Goal: Transaction & Acquisition: Purchase product/service

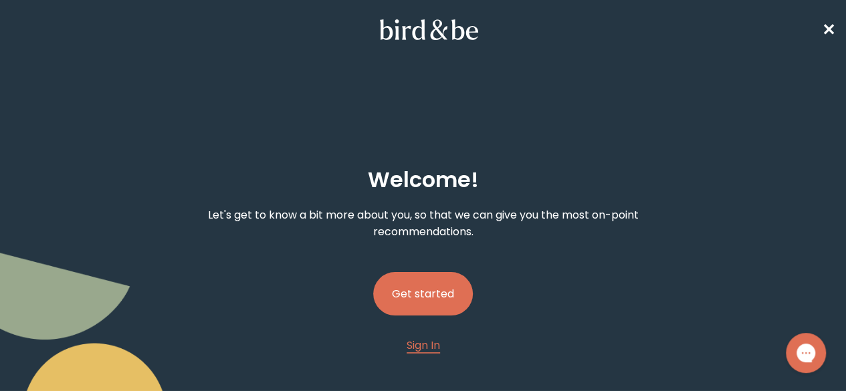
click at [451, 272] on button "Get started" at bounding box center [423, 293] width 100 height 43
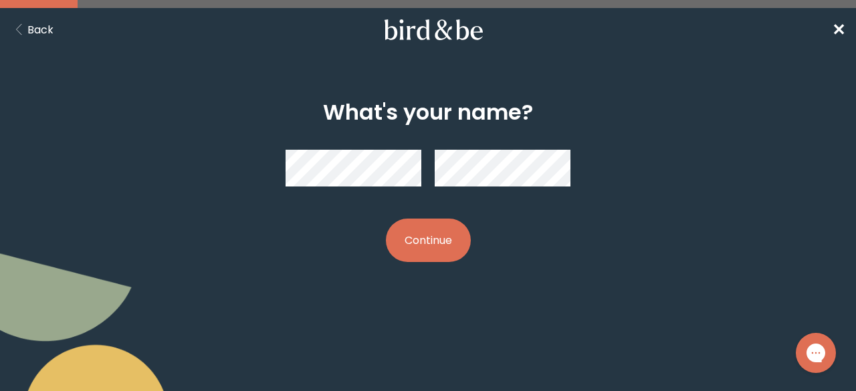
click at [386, 219] on button "Continue" at bounding box center [428, 240] width 85 height 43
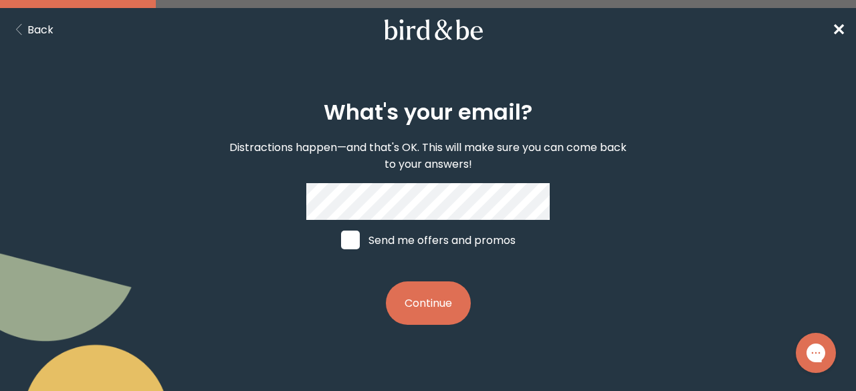
click at [386, 281] on button "Continue" at bounding box center [428, 302] width 85 height 43
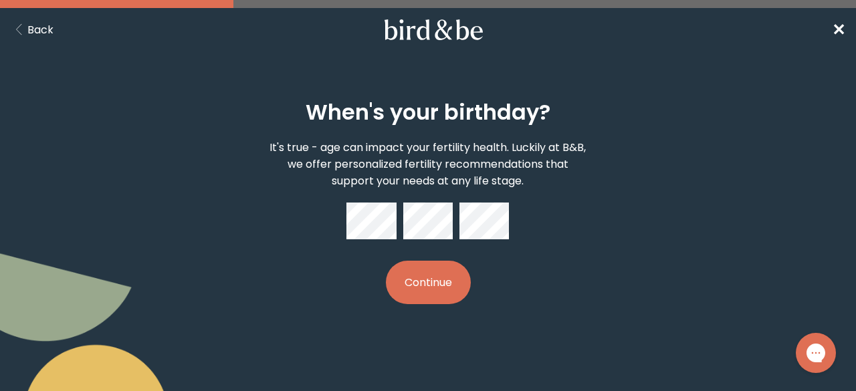
click at [386, 261] on button "Continue" at bounding box center [428, 282] width 85 height 43
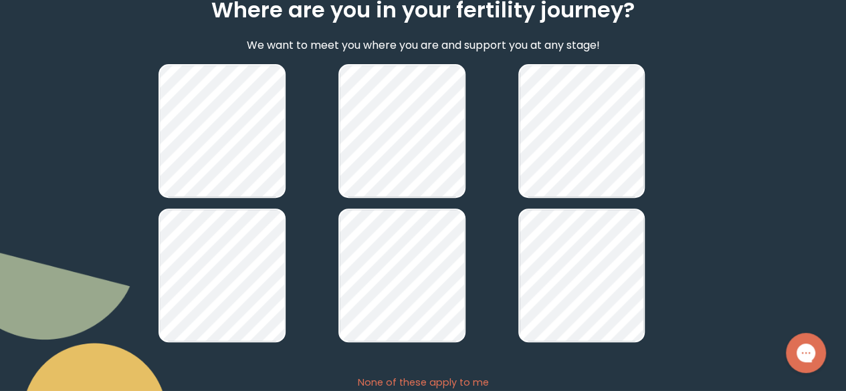
scroll to position [201, 0]
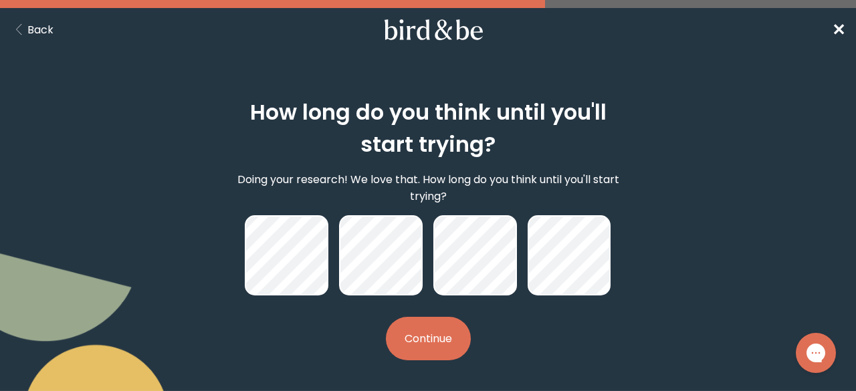
click at [440, 337] on button "Continue" at bounding box center [428, 338] width 85 height 43
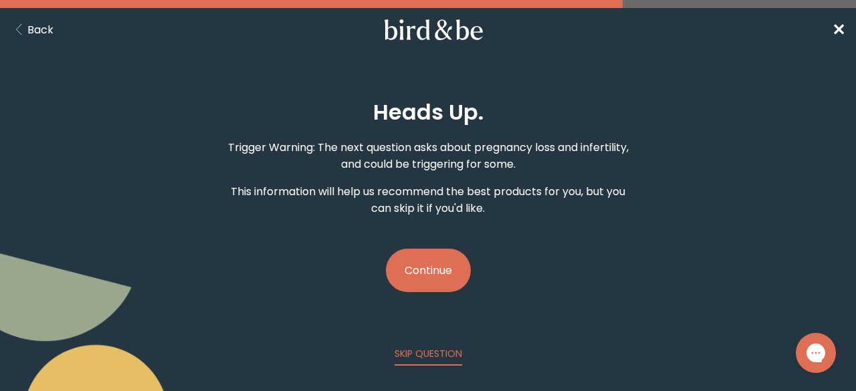
click at [426, 265] on button "Continue" at bounding box center [428, 270] width 85 height 43
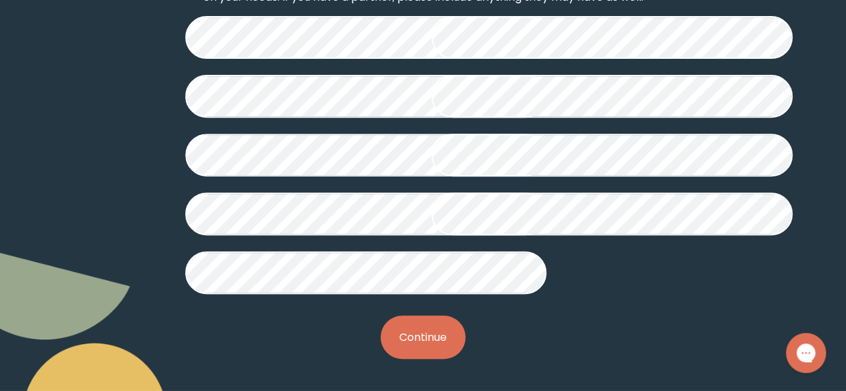
scroll to position [447, 0]
click at [442, 328] on button "Continue" at bounding box center [422, 336] width 85 height 43
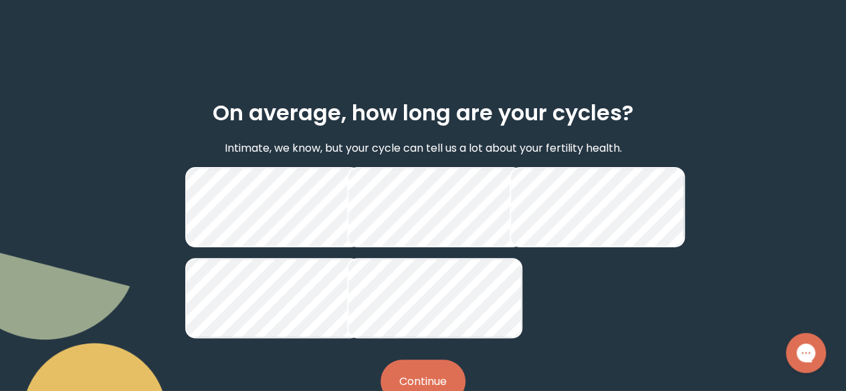
scroll to position [134, 0]
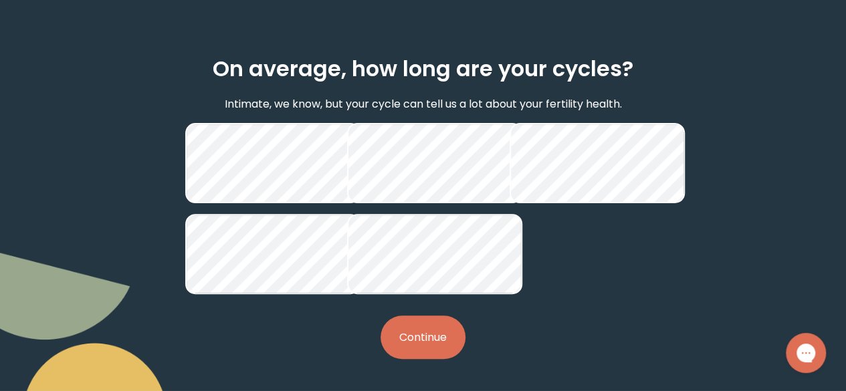
click at [438, 359] on button "Continue" at bounding box center [422, 336] width 85 height 43
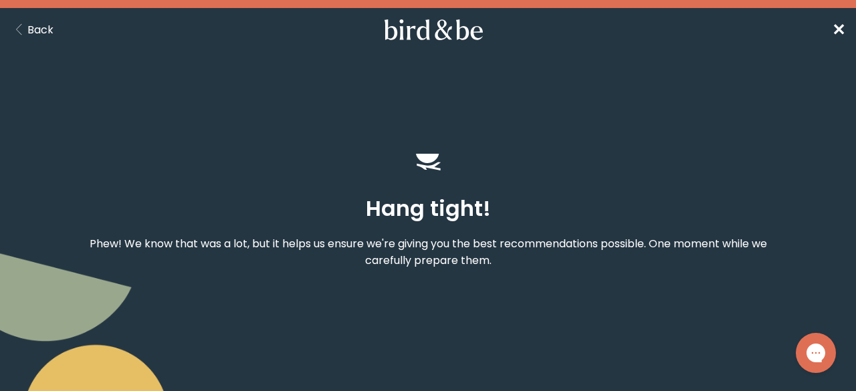
click at [39, 31] on button "Back" at bounding box center [32, 29] width 43 height 17
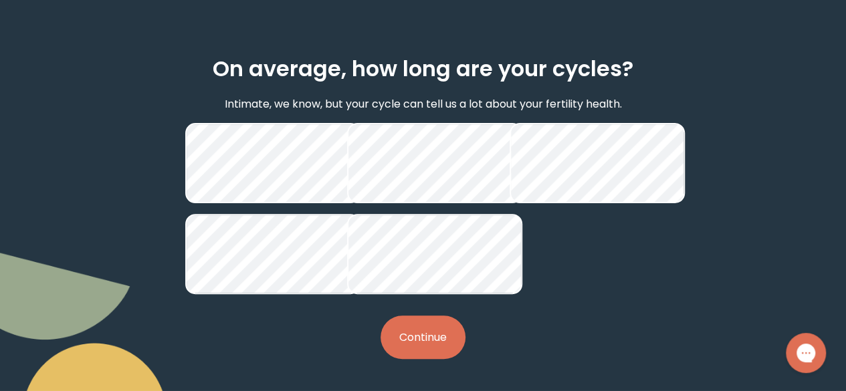
scroll to position [164, 0]
click at [416, 342] on button "Continue" at bounding box center [422, 336] width 85 height 43
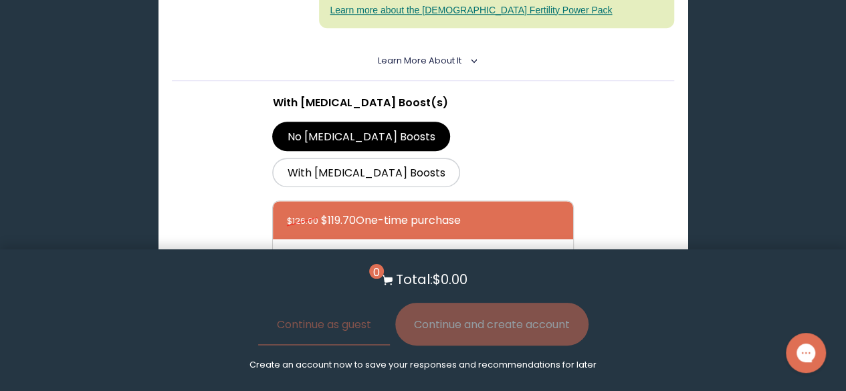
scroll to position [602, 0]
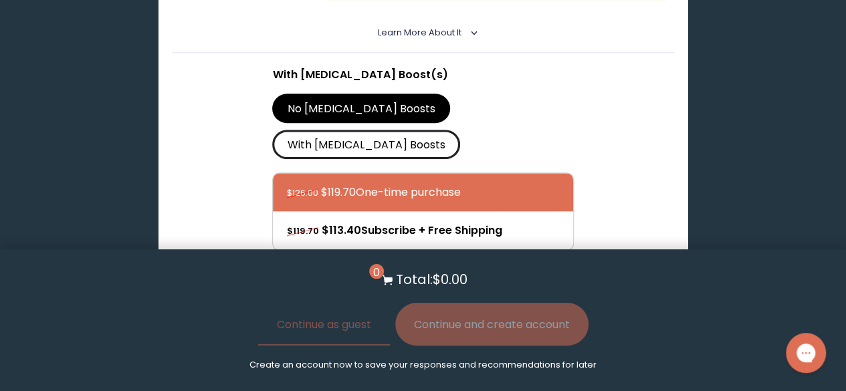
click at [460, 130] on label "With [MEDICAL_DATA] Boosts" at bounding box center [366, 144] width 188 height 29
click at [0, 0] on input "With [MEDICAL_DATA] Boosts" at bounding box center [0, 0] width 0 height 0
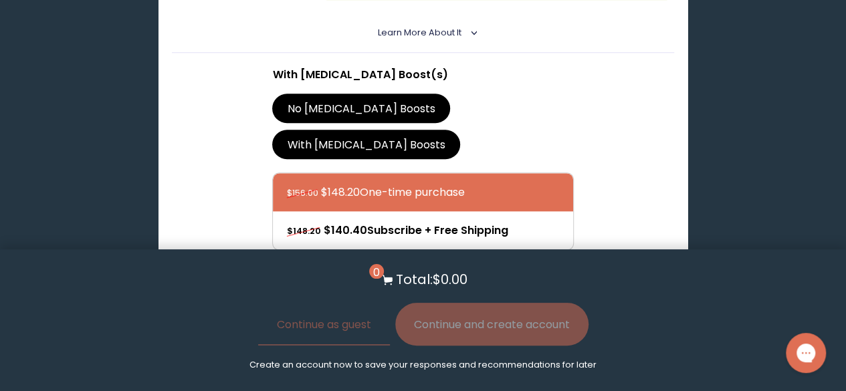
click at [365, 94] on label "No [MEDICAL_DATA] Boosts" at bounding box center [361, 108] width 178 height 29
click at [0, 0] on input "No [MEDICAL_DATA] Boosts" at bounding box center [0, 0] width 0 height 0
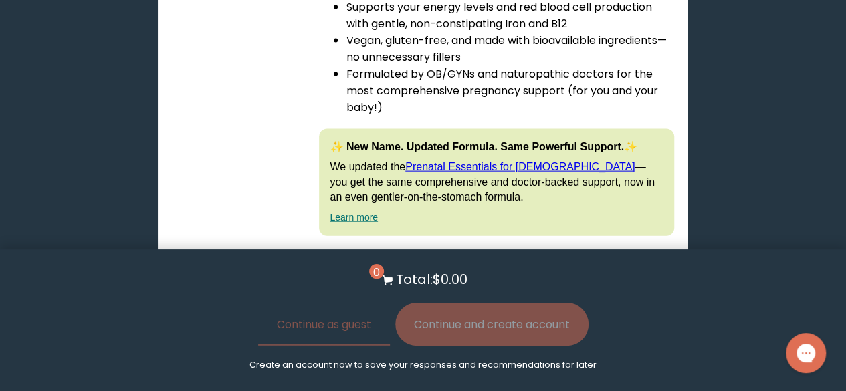
scroll to position [4011, 0]
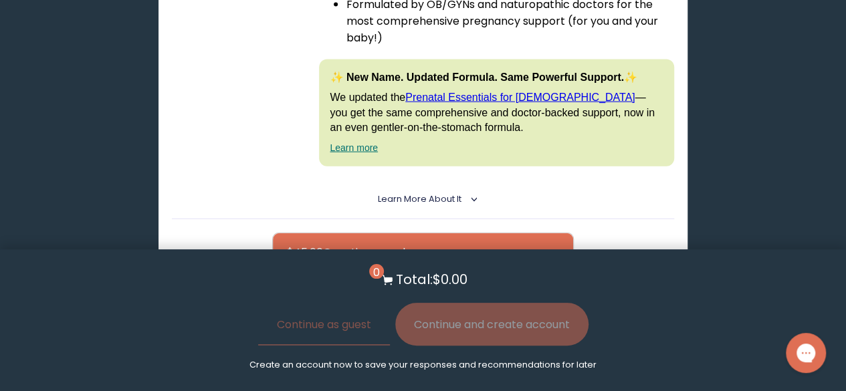
click at [433, 344] on button "Add to Cart - $45.00" at bounding box center [423, 359] width 142 height 30
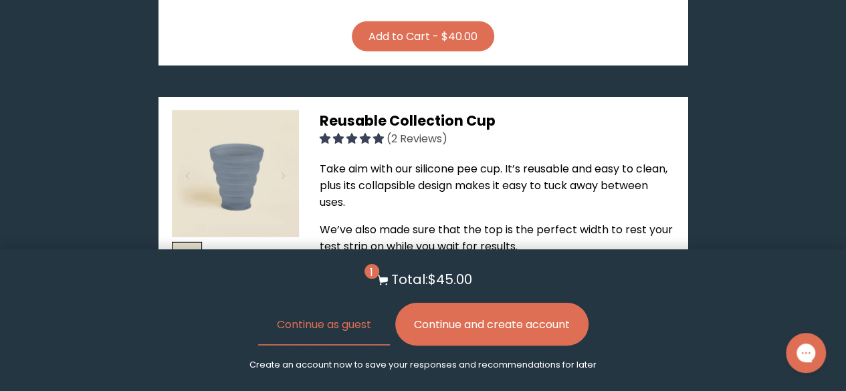
scroll to position [2005, 0]
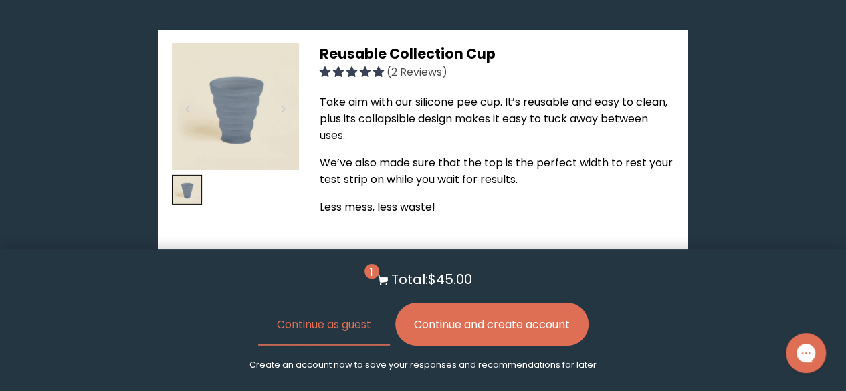
click at [405, 273] on button "Add to Cart - $3.00" at bounding box center [423, 288] width 134 height 30
click at [416, 239] on div "Remove from Cart" at bounding box center [422, 271] width 301 height 64
click at [412, 273] on button "Remove from Cart" at bounding box center [422, 288] width 132 height 30
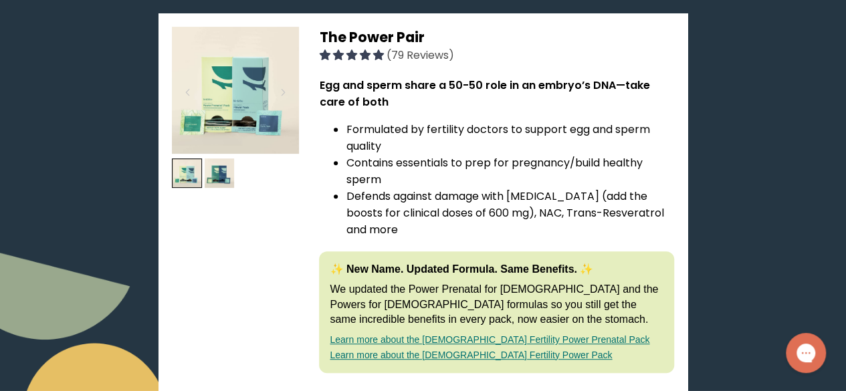
scroll to position [201, 0]
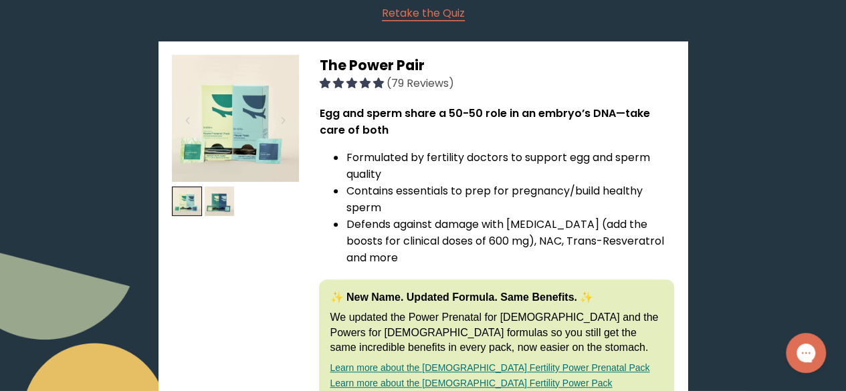
click at [215, 136] on img at bounding box center [235, 118] width 127 height 127
click at [227, 195] on img at bounding box center [220, 201] width 30 height 30
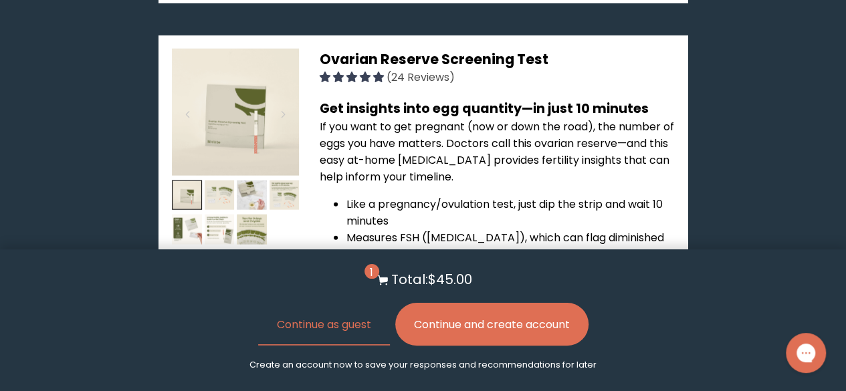
scroll to position [1537, 0]
